Goal: Information Seeking & Learning: Understand process/instructions

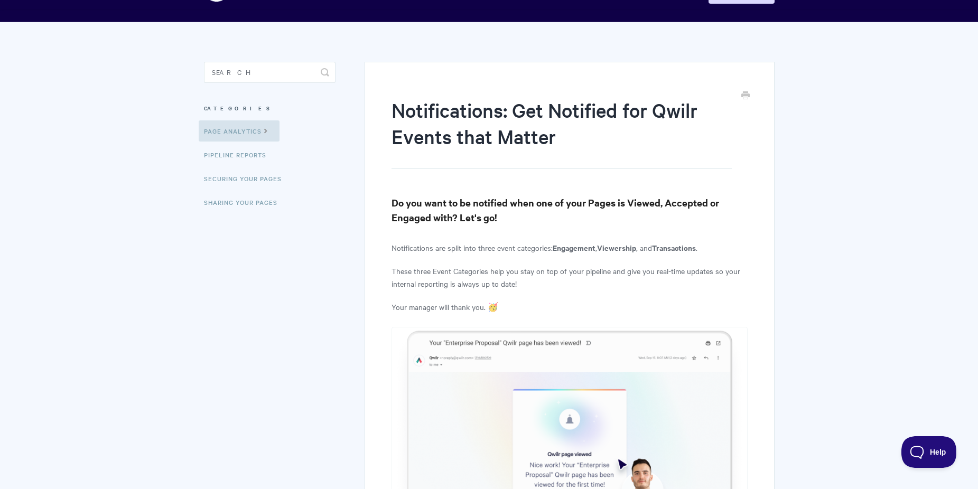
scroll to position [62, 0]
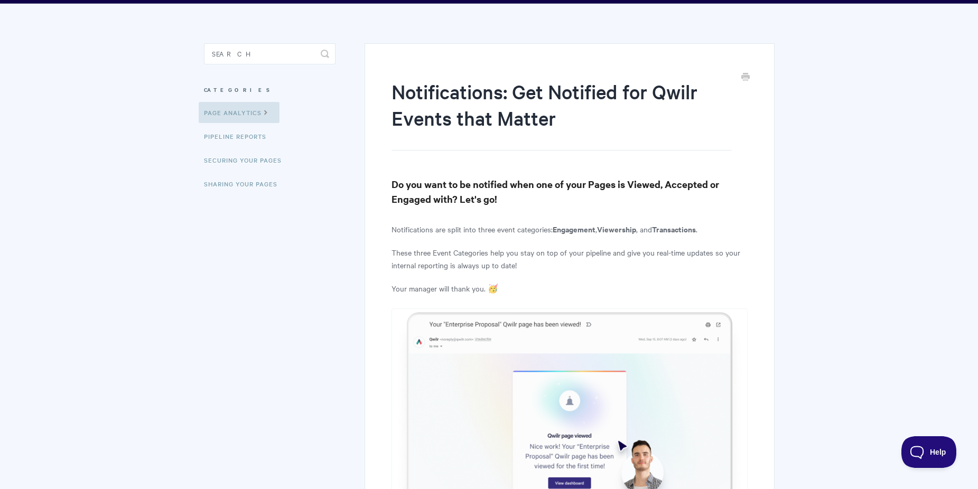
click at [627, 200] on h3 "Do you want to be notified when one of your Pages is Viewed, Accepted or Engage…" at bounding box center [568, 192] width 355 height 30
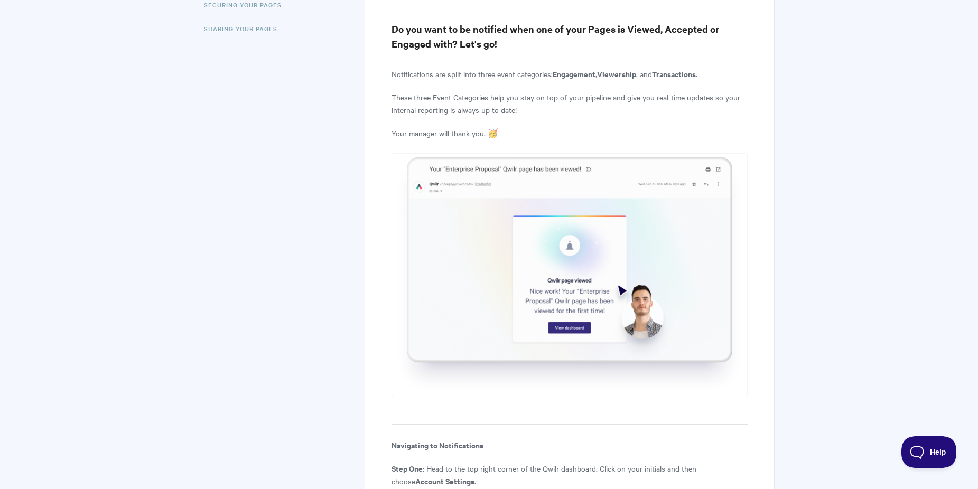
scroll to position [236, 0]
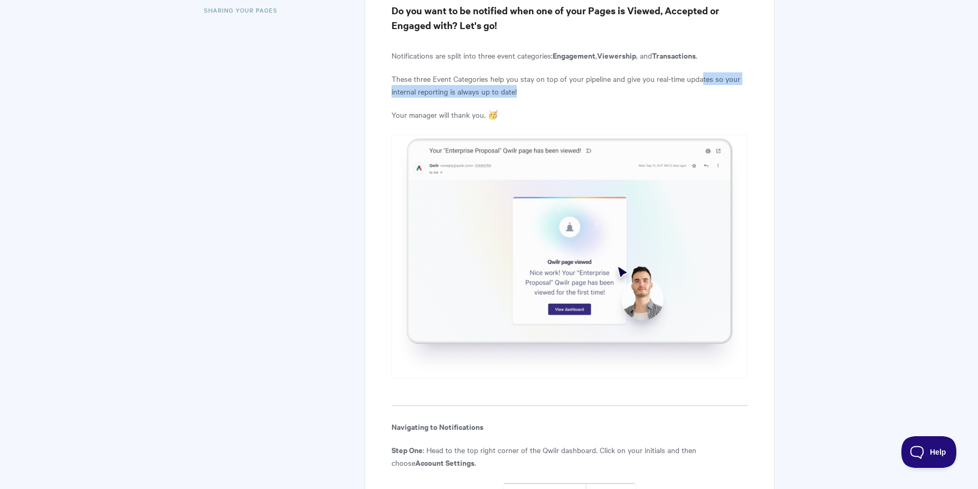
drag, startPoint x: 702, startPoint y: 74, endPoint x: 754, endPoint y: 91, distance: 54.6
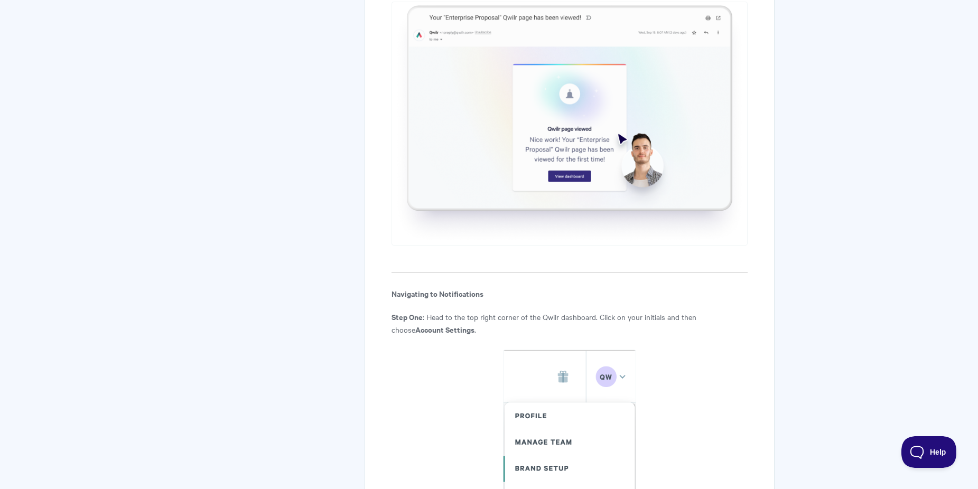
scroll to position [407, 0]
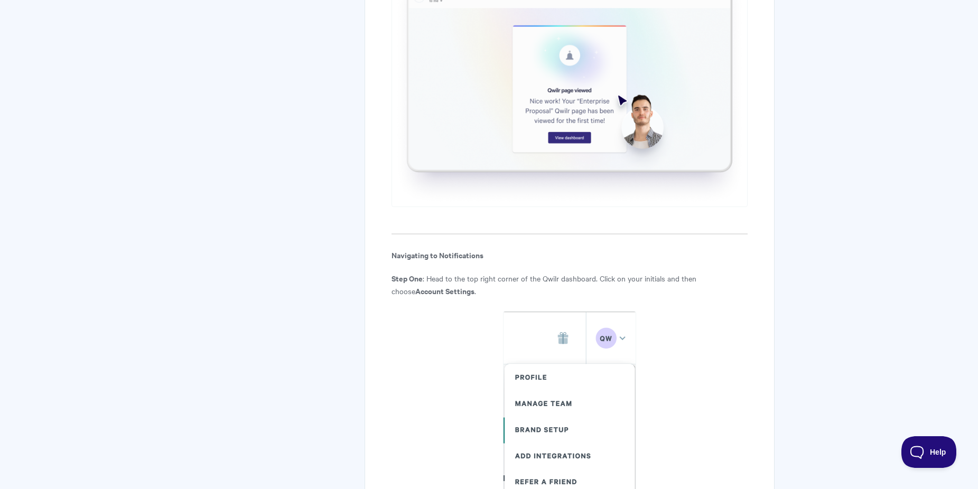
drag, startPoint x: 450, startPoint y: 280, endPoint x: 569, endPoint y: 286, distance: 119.5
click at [569, 286] on p "Step One : Head to the top right corner of the Qwilr dashboard. Click on your i…" at bounding box center [568, 284] width 355 height 25
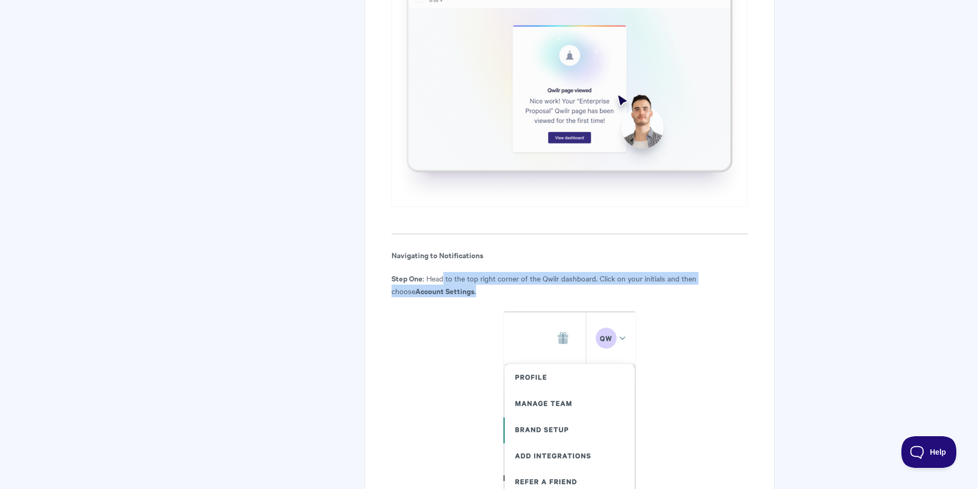
drag, startPoint x: 442, startPoint y: 273, endPoint x: 723, endPoint y: 286, distance: 281.3
click at [723, 286] on p "Step One : Head to the top right corner of the Qwilr dashboard. Click on your i…" at bounding box center [568, 284] width 355 height 25
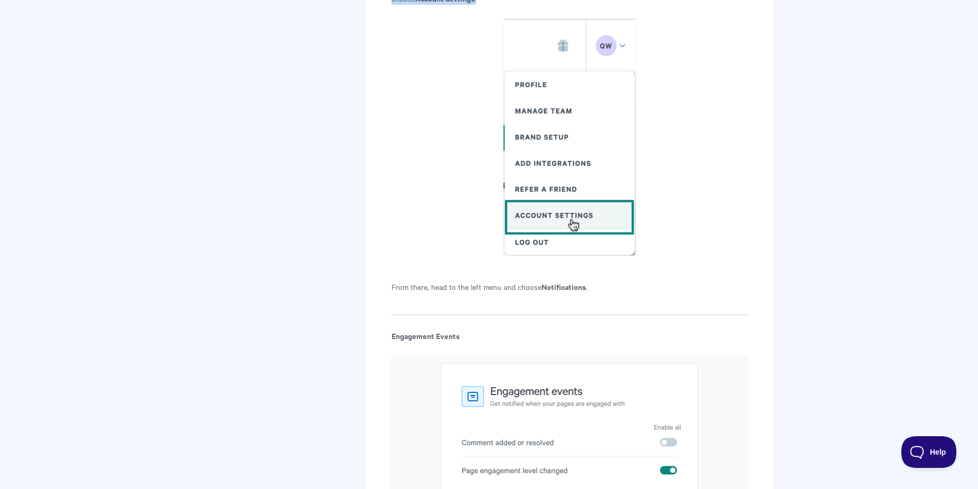
scroll to position [984, 0]
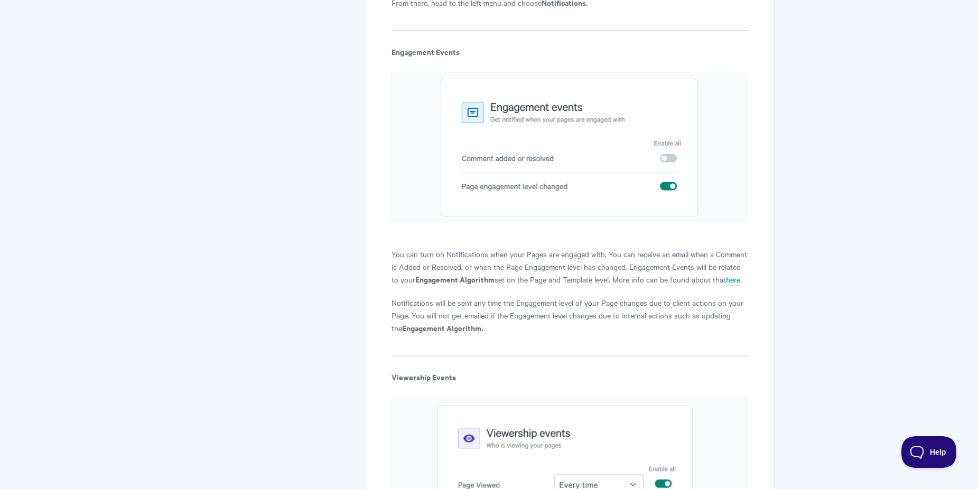
drag, startPoint x: 487, startPoint y: 275, endPoint x: 645, endPoint y: 284, distance: 158.7
click at [645, 284] on p "You can turn on Notifications when your Pages are engaged with. You can receive…" at bounding box center [568, 267] width 355 height 38
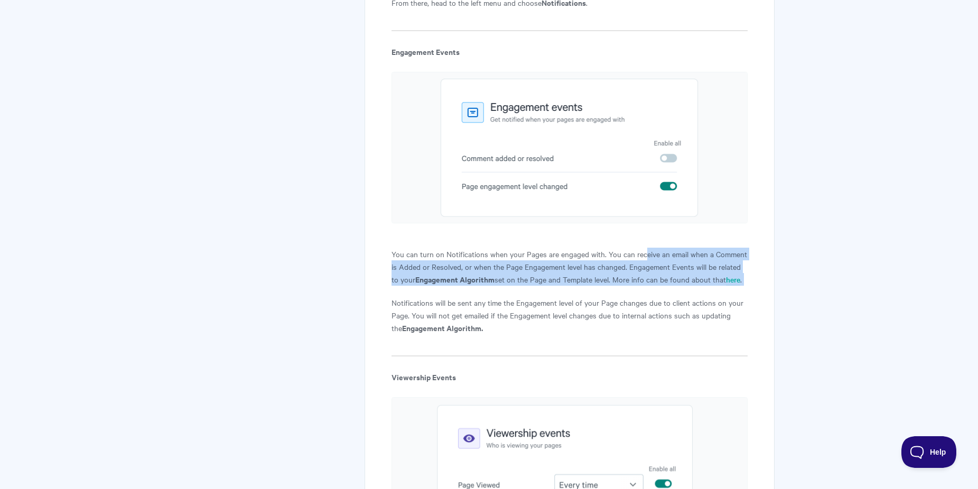
drag, startPoint x: 644, startPoint y: 258, endPoint x: 676, endPoint y: 286, distance: 42.7
click at [676, 286] on article "Notifications: Get Notified for Qwilr Events that Matter Do you want to be noti…" at bounding box center [568, 285] width 355 height 2259
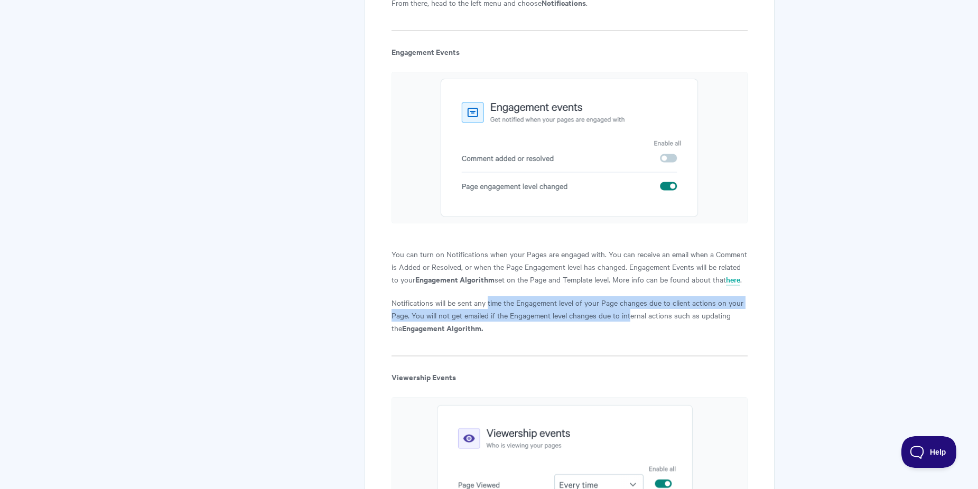
drag, startPoint x: 496, startPoint y: 299, endPoint x: 631, endPoint y: 315, distance: 135.6
click at [631, 315] on p "Notifications will be sent any time the Engagement level of your Page changes d…" at bounding box center [568, 315] width 355 height 38
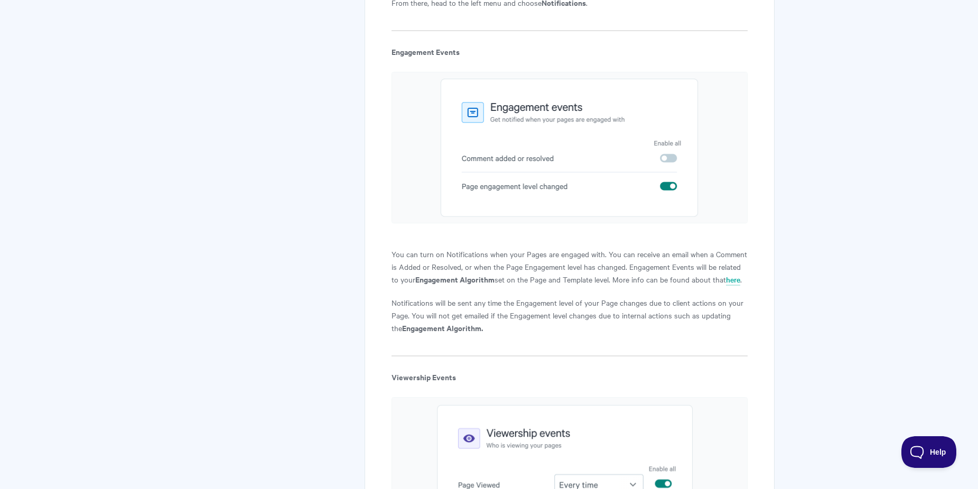
click at [642, 284] on p "You can turn on Notifications when your Pages are engaged with. You can receive…" at bounding box center [568, 267] width 355 height 38
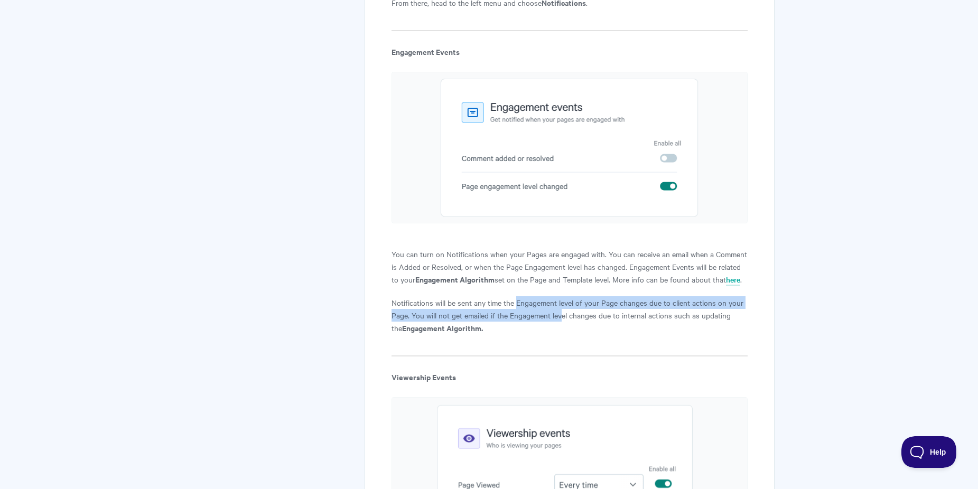
drag, startPoint x: 518, startPoint y: 304, endPoint x: 560, endPoint y: 318, distance: 45.1
click at [560, 318] on p "Notifications will be sent any time the Engagement level of your Page changes d…" at bounding box center [568, 315] width 355 height 38
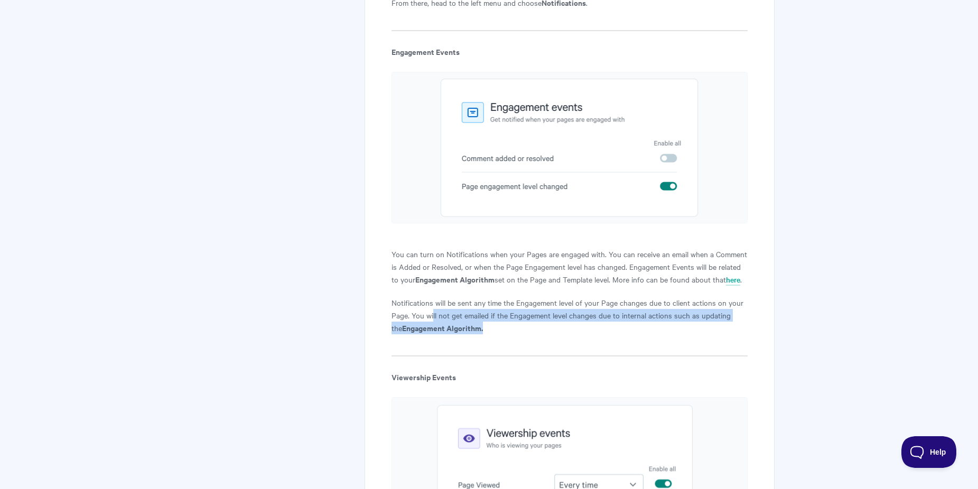
drag, startPoint x: 433, startPoint y: 316, endPoint x: 655, endPoint y: 329, distance: 223.3
click at [655, 329] on p "Notifications will be sent any time the Engagement level of your Page changes d…" at bounding box center [568, 315] width 355 height 38
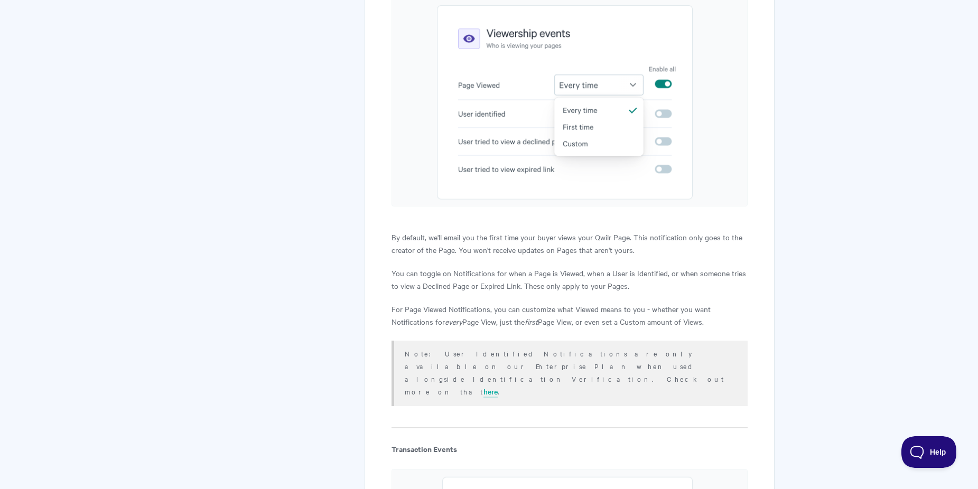
scroll to position [1384, 0]
click at [458, 245] on p "By default, we'll email you the first time your buyer views your Qwilr Page. Th…" at bounding box center [568, 242] width 355 height 25
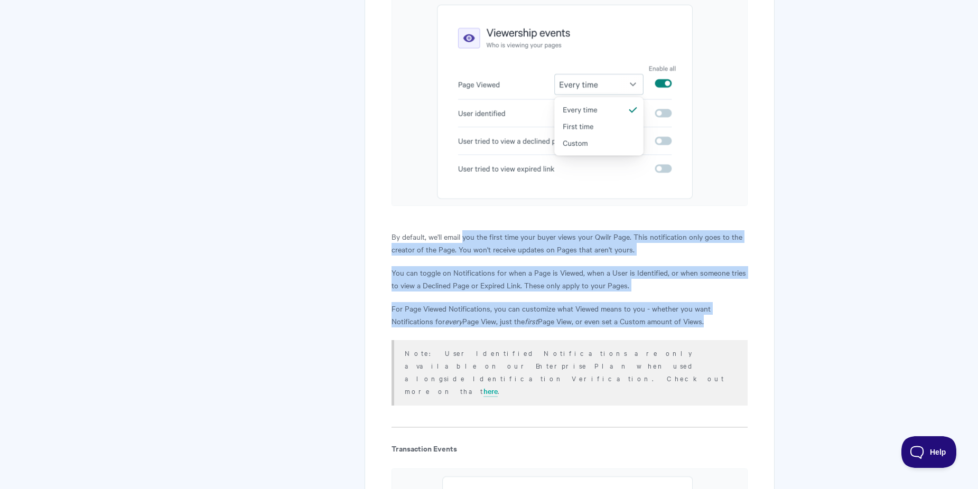
drag, startPoint x: 463, startPoint y: 241, endPoint x: 708, endPoint y: 322, distance: 257.6
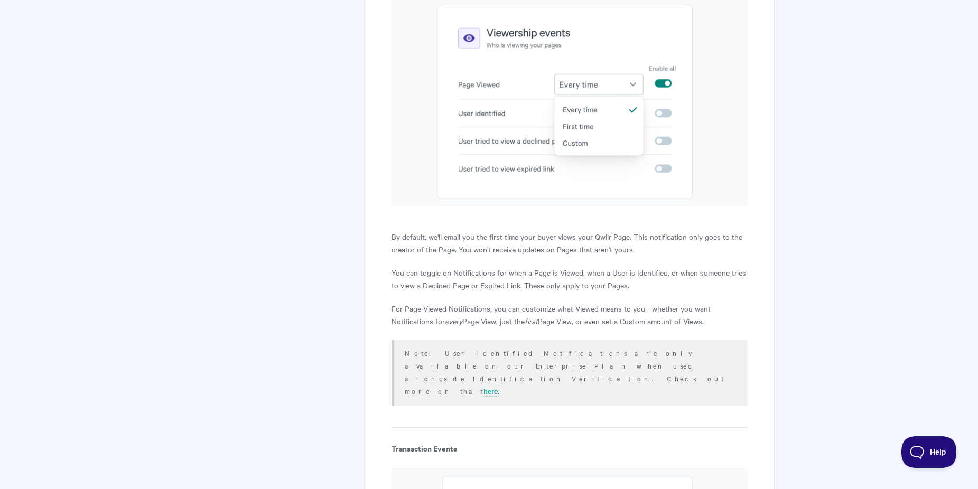
click at [728, 321] on p "For Page Viewed Notifications, you can customize what Viewed means to you - whe…" at bounding box center [568, 314] width 355 height 25
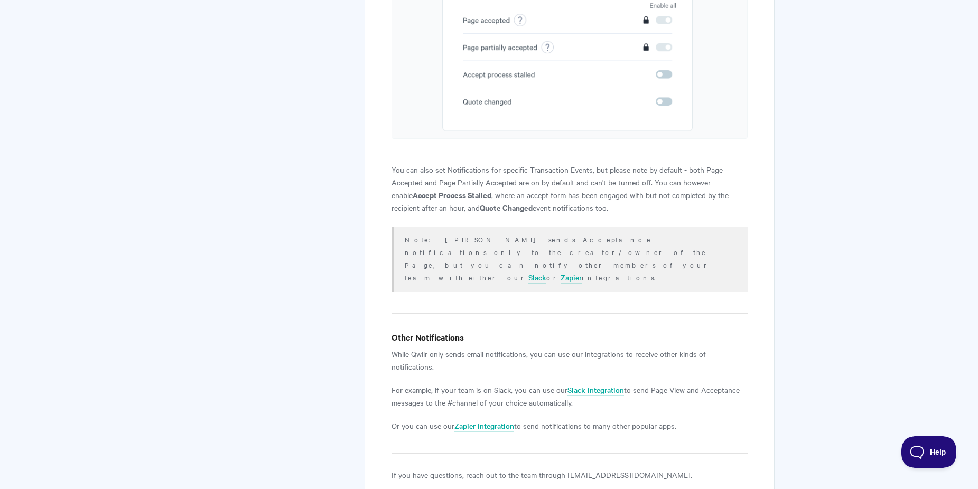
scroll to position [1956, 0]
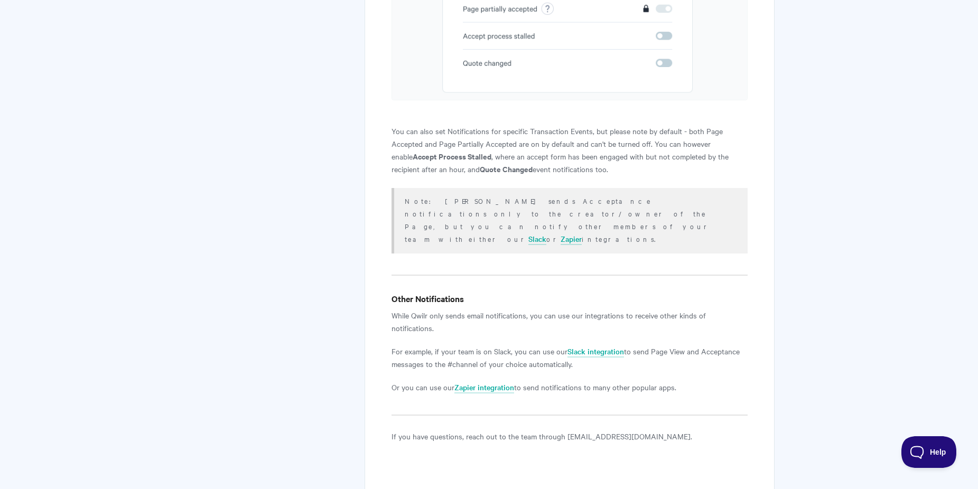
click at [421, 309] on p "While Qwilr only sends email notifications, you can use our integrations to rec…" at bounding box center [568, 321] width 355 height 25
drag, startPoint x: 432, startPoint y: 262, endPoint x: 501, endPoint y: 278, distance: 70.6
click at [501, 309] on p "While Qwilr only sends email notifications, you can use our integrations to rec…" at bounding box center [568, 321] width 355 height 25
click at [480, 345] on p "For example, if your team is on Slack, you can use our Slack integration to sen…" at bounding box center [568, 357] width 355 height 25
drag, startPoint x: 427, startPoint y: 293, endPoint x: 557, endPoint y: 302, distance: 130.3
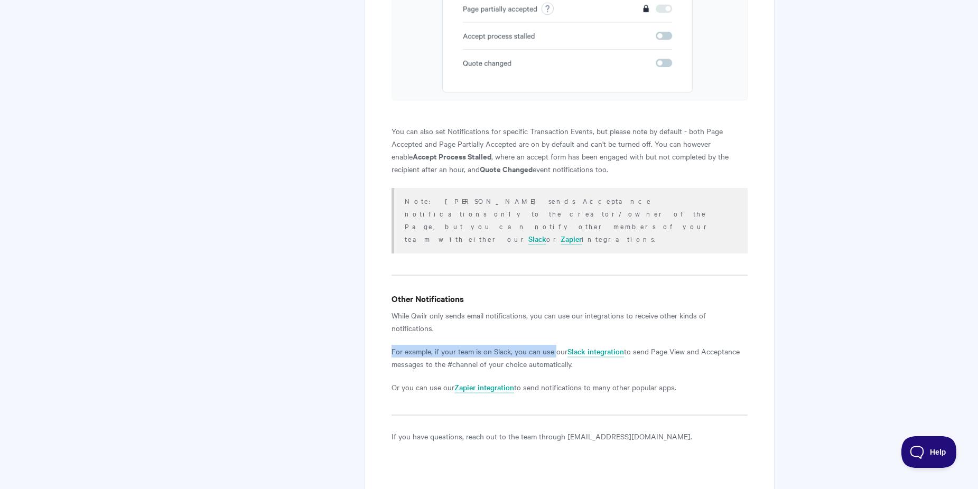
drag, startPoint x: 672, startPoint y: 301, endPoint x: 644, endPoint y: 310, distance: 29.6
click at [644, 345] on p "For example, if your team is on Slack, you can use our Slack integration to sen…" at bounding box center [568, 357] width 355 height 25
drag, startPoint x: 568, startPoint y: 336, endPoint x: 623, endPoint y: 339, distance: 55.0
click at [638, 381] on p "Or you can use our Zapier integration to send notifications to many other popul…" at bounding box center [568, 387] width 355 height 13
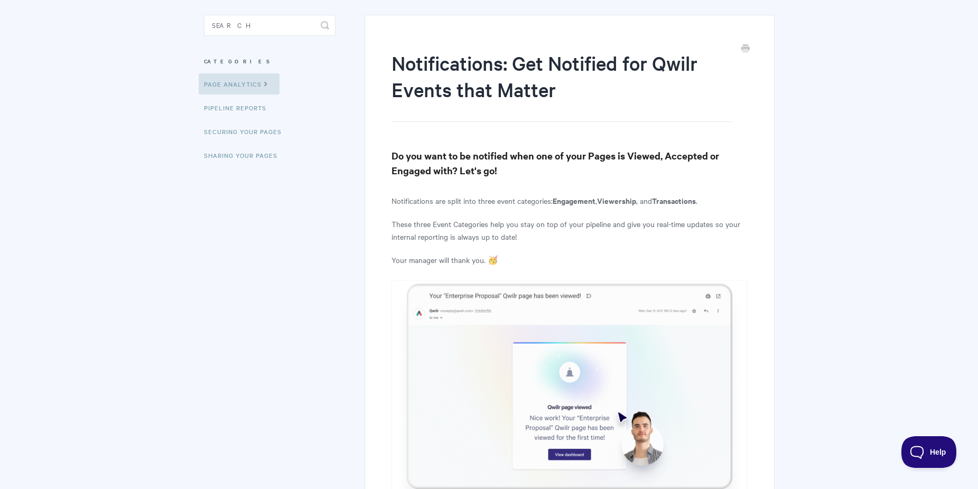
scroll to position [0, 0]
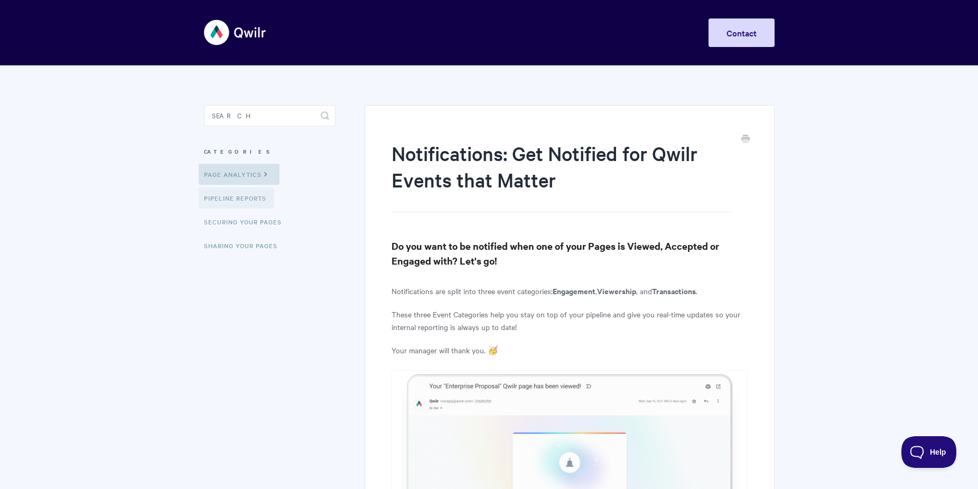
click at [248, 203] on link "Pipeline reports" at bounding box center [237, 198] width 76 height 21
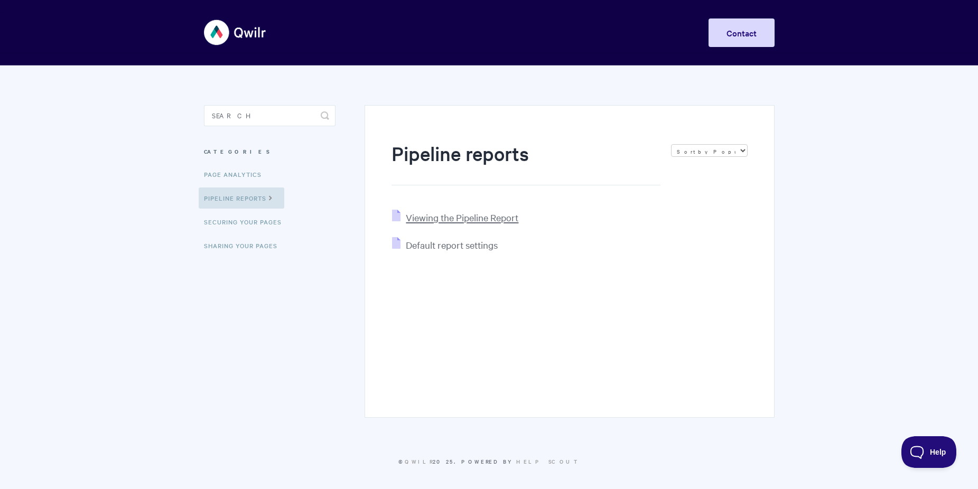
click at [498, 221] on span "Viewing the Pipeline Report" at bounding box center [462, 217] width 113 height 12
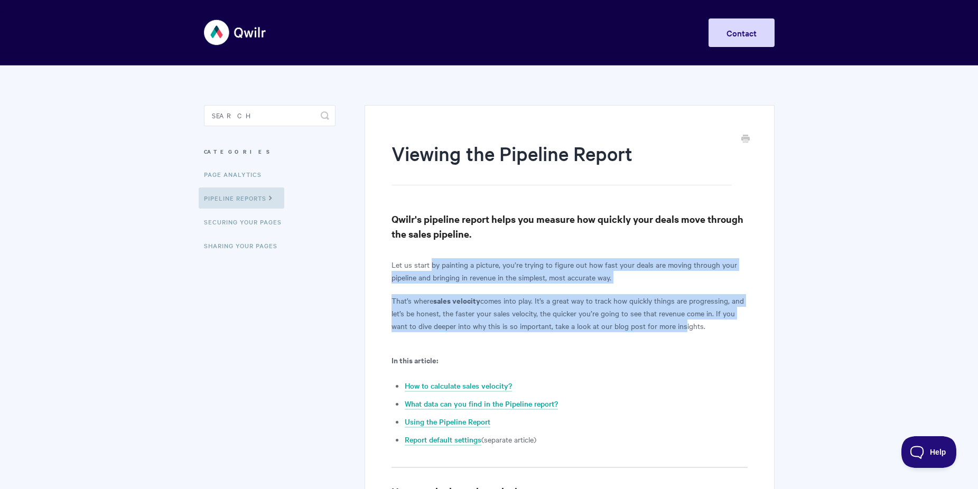
drag, startPoint x: 442, startPoint y: 268, endPoint x: 681, endPoint y: 329, distance: 246.7
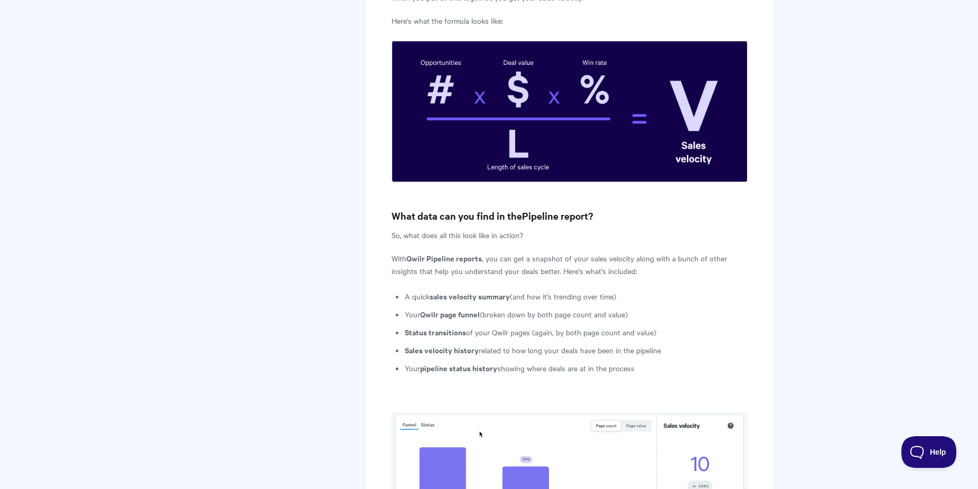
scroll to position [873, 0]
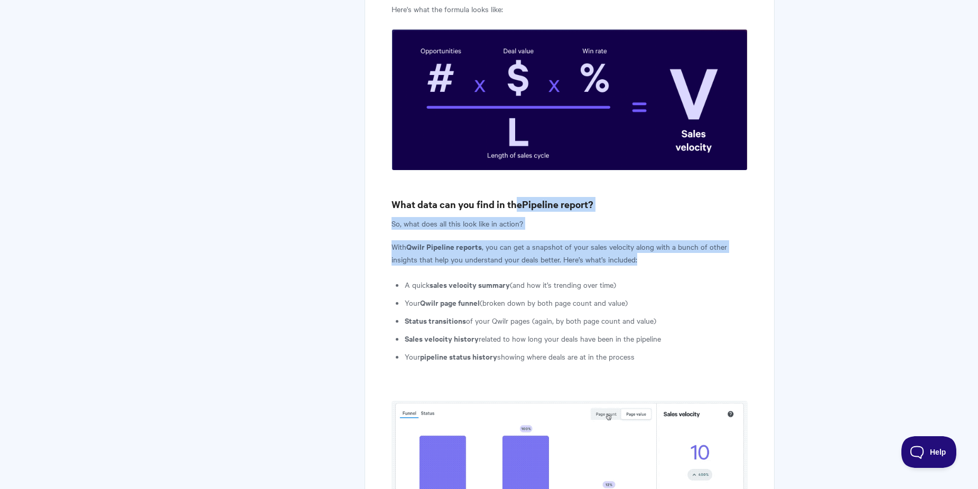
drag, startPoint x: 527, startPoint y: 195, endPoint x: 762, endPoint y: 354, distance: 283.5
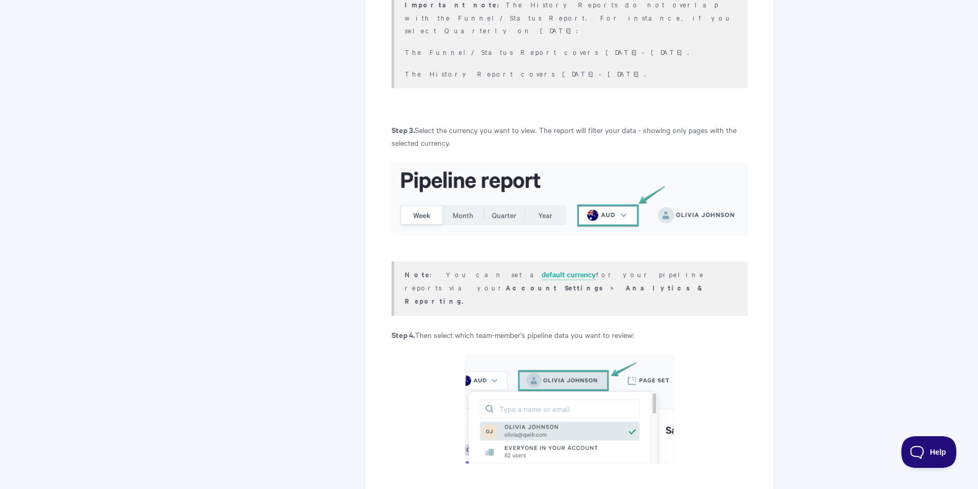
scroll to position [2586, 0]
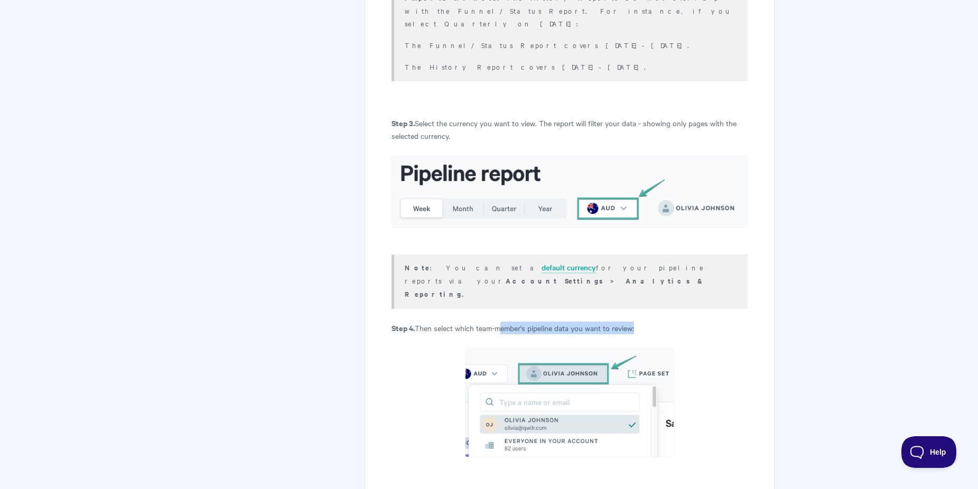
drag, startPoint x: 503, startPoint y: 251, endPoint x: 645, endPoint y: 255, distance: 142.1
click at [645, 322] on p "Step 4. Then select which team-member's pipeline data you want to review:" at bounding box center [568, 328] width 355 height 13
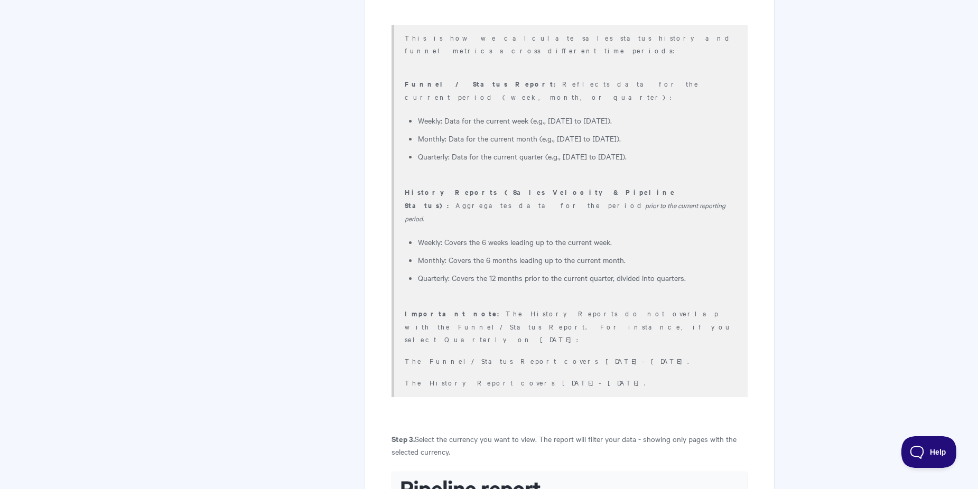
scroll to position [1710, 0]
